Goal: Task Accomplishment & Management: Manage account settings

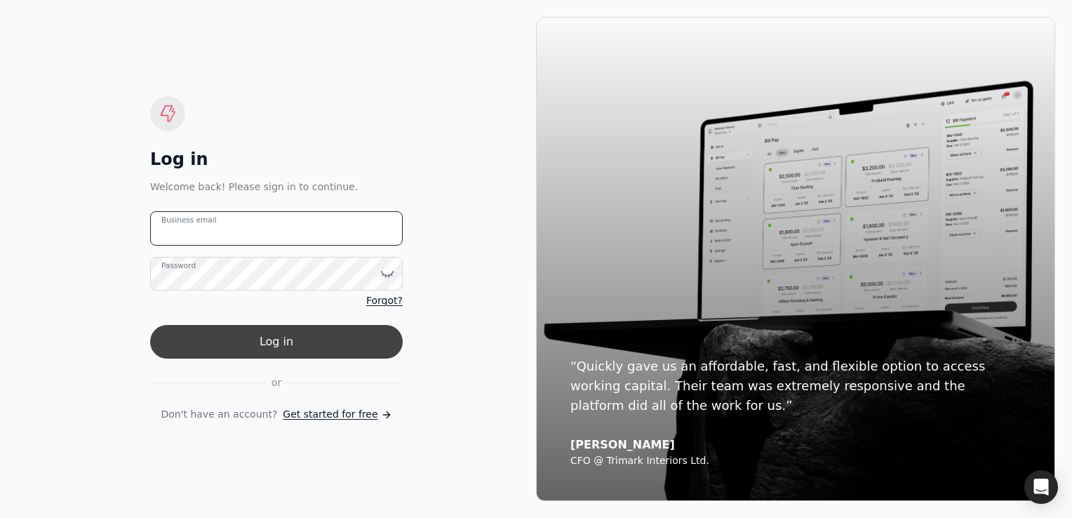
type email "[EMAIL_ADDRESS][DOMAIN_NAME]"
click at [244, 335] on button "Log in" at bounding box center [276, 342] width 253 height 34
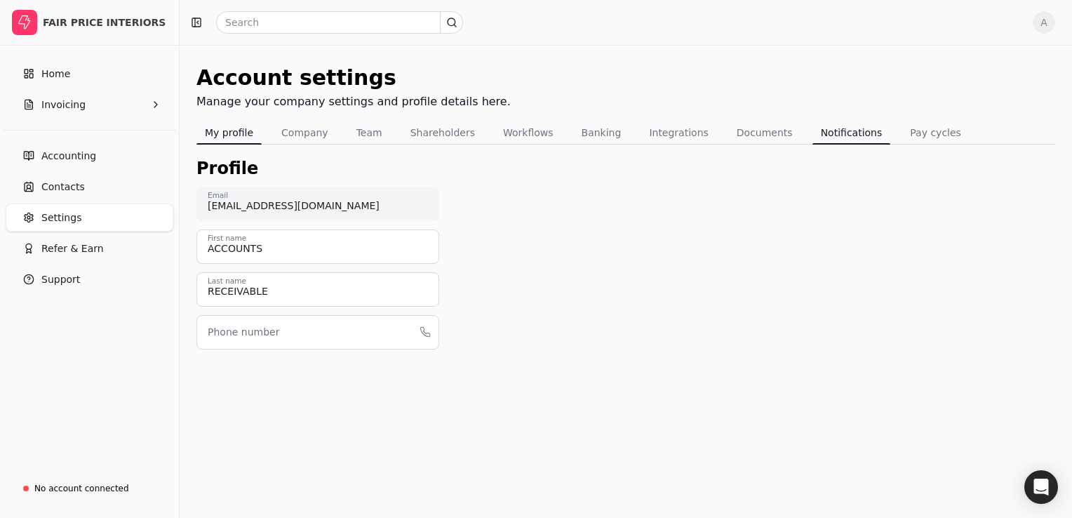
click at [812, 135] on button "Notifications" at bounding box center [851, 132] width 79 height 22
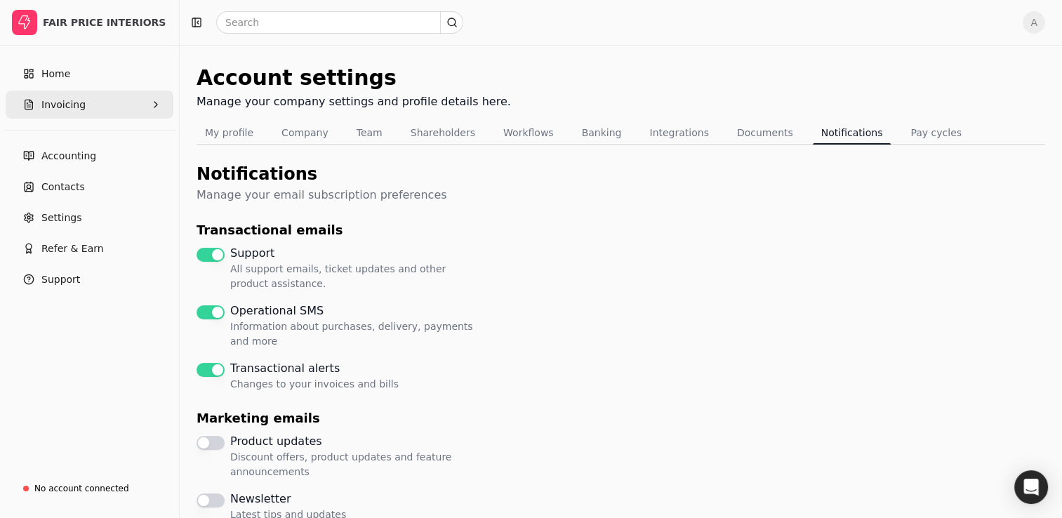
click at [71, 102] on span "Invoicing" at bounding box center [63, 105] width 44 height 15
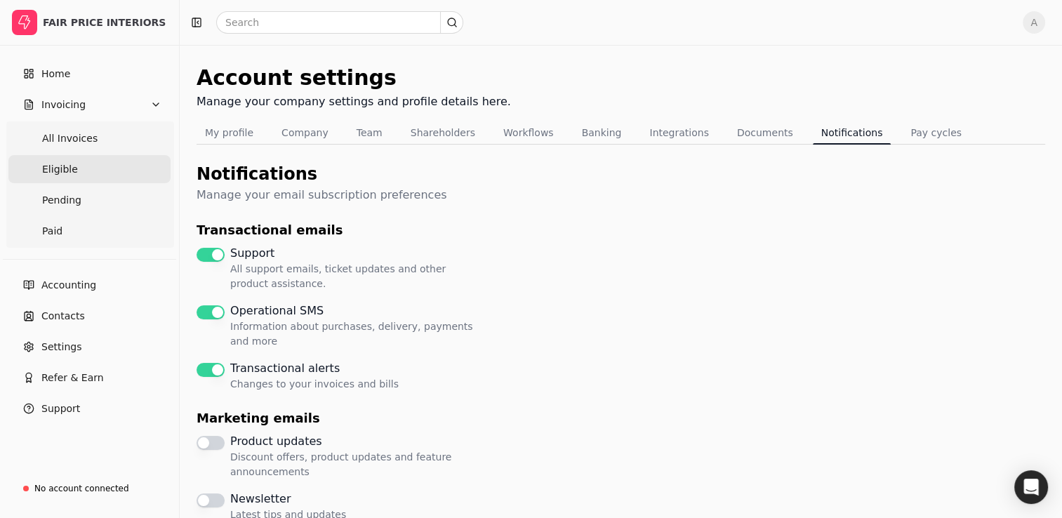
click at [67, 162] on span "Eligible" at bounding box center [60, 169] width 36 height 15
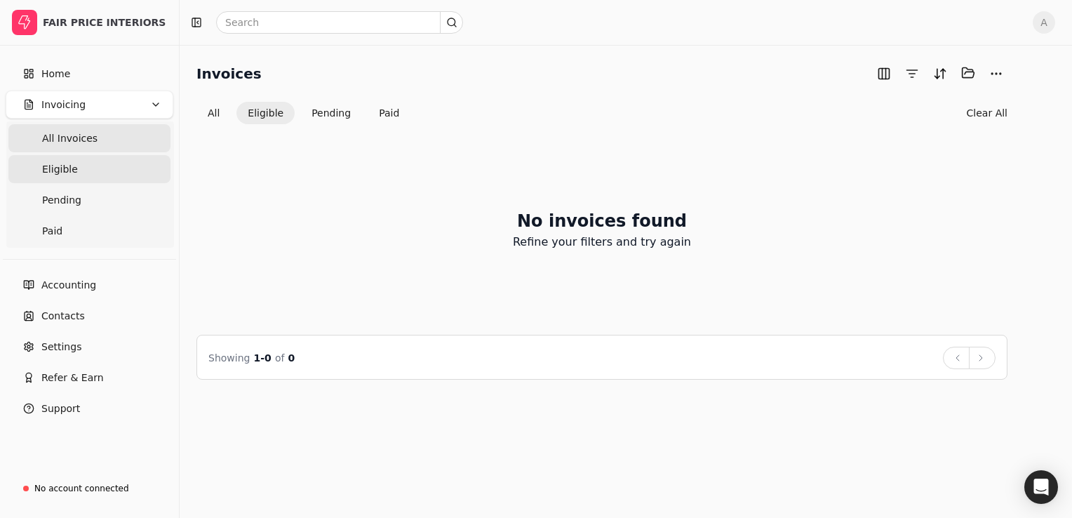
click at [64, 132] on span "All Invoices" at bounding box center [69, 138] width 55 height 15
